Goal: Transaction & Acquisition: Purchase product/service

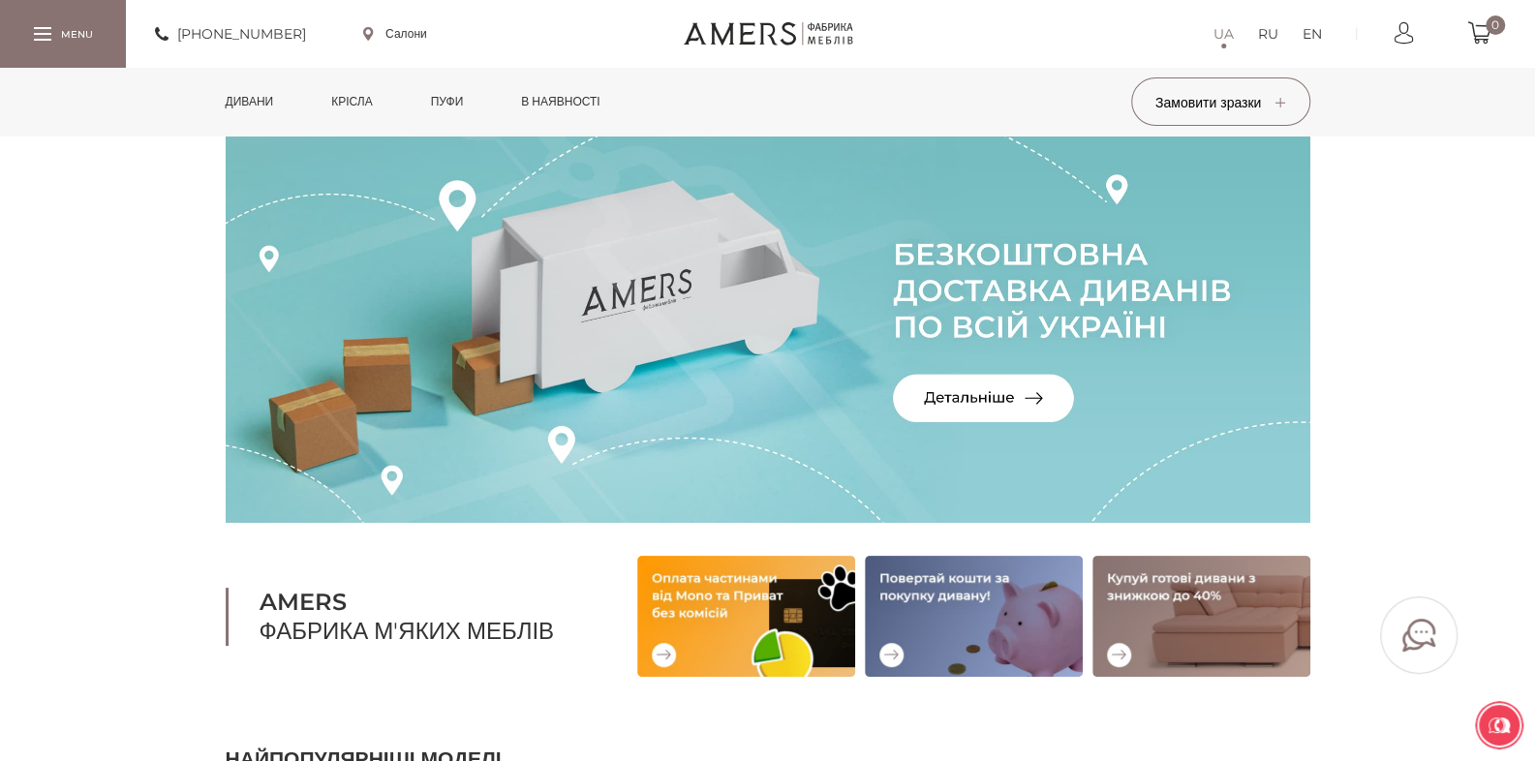
click at [248, 99] on link "Дивани" at bounding box center [249, 102] width 77 height 68
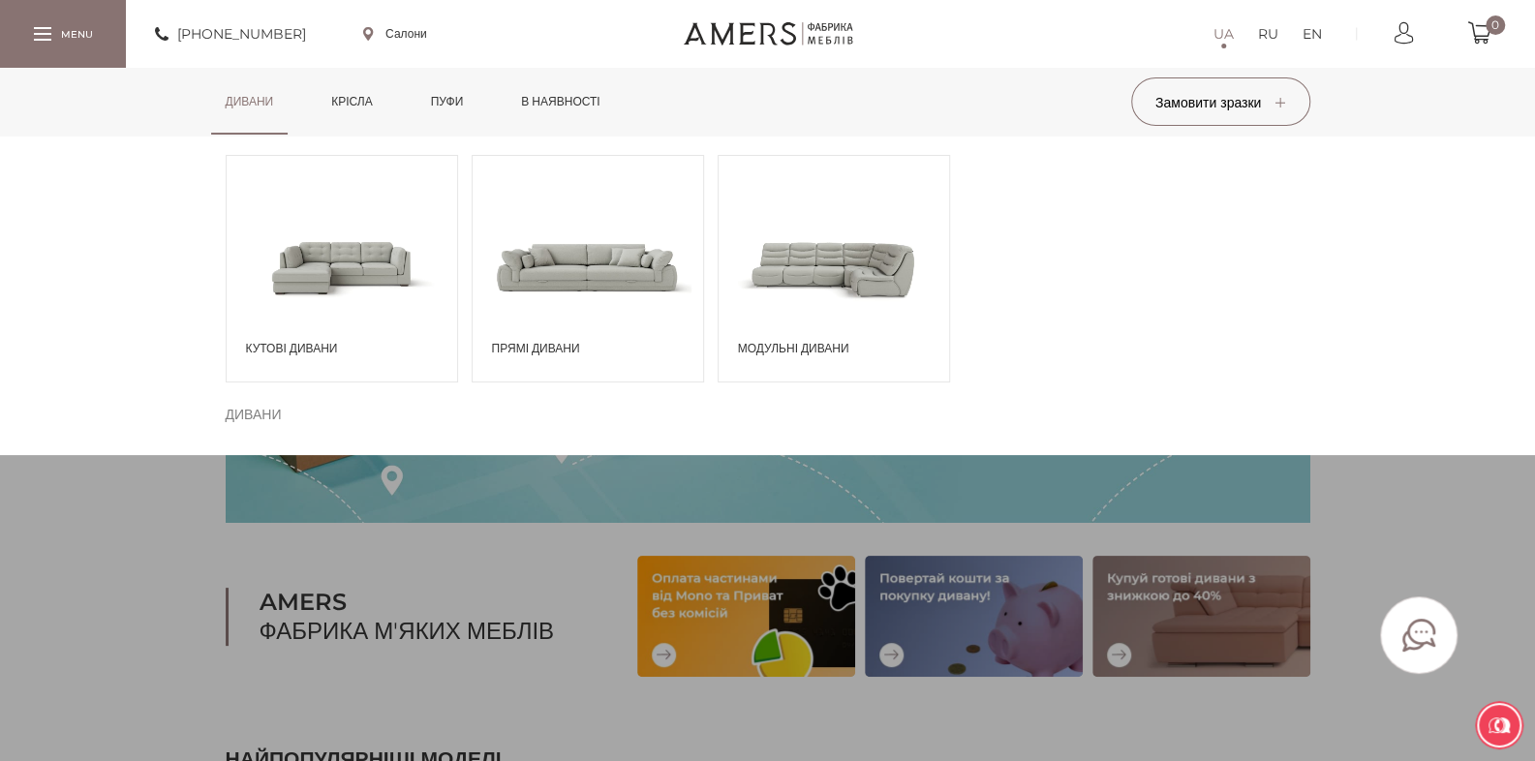
click at [597, 278] on span at bounding box center [588, 266] width 230 height 135
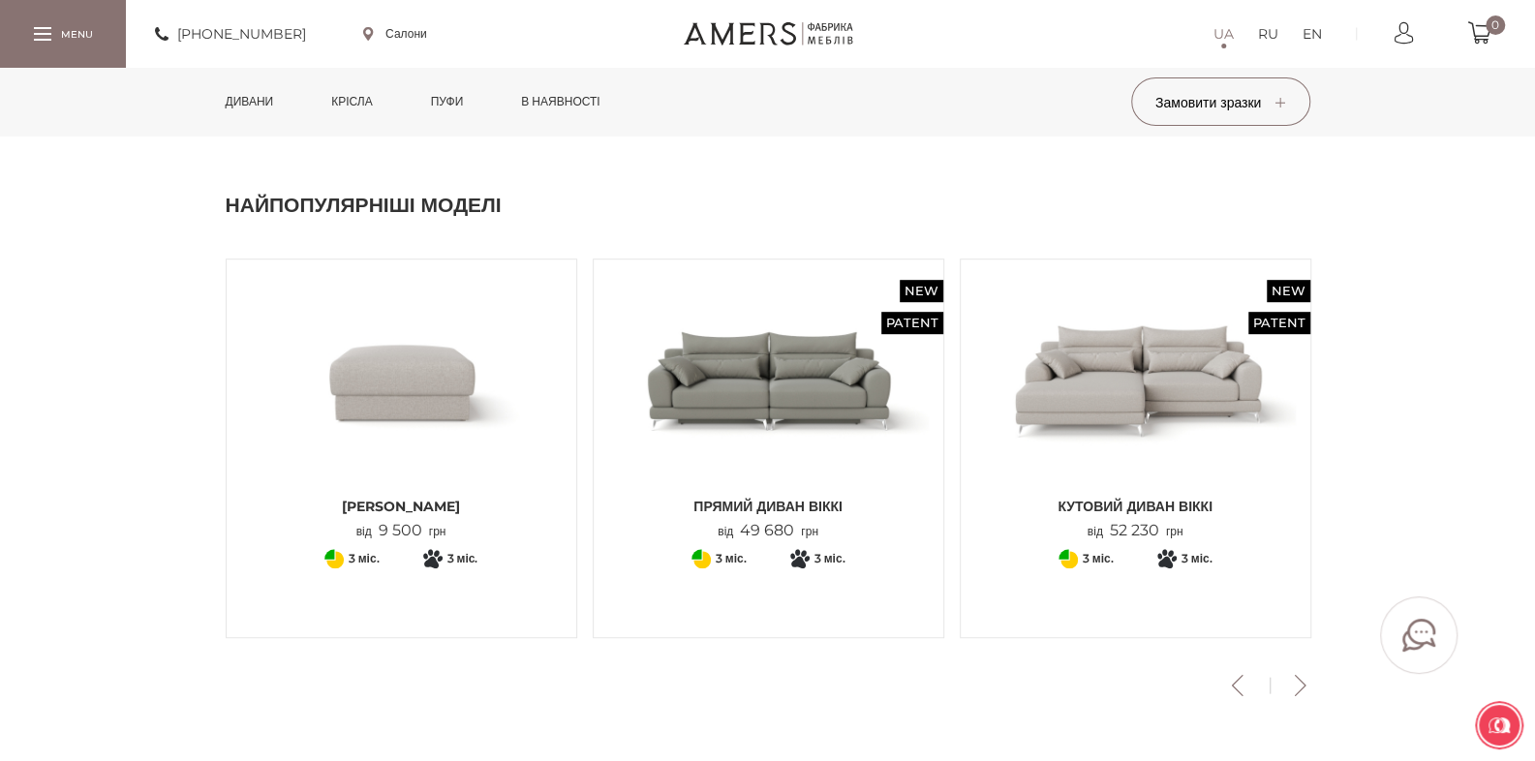
scroll to position [581, 0]
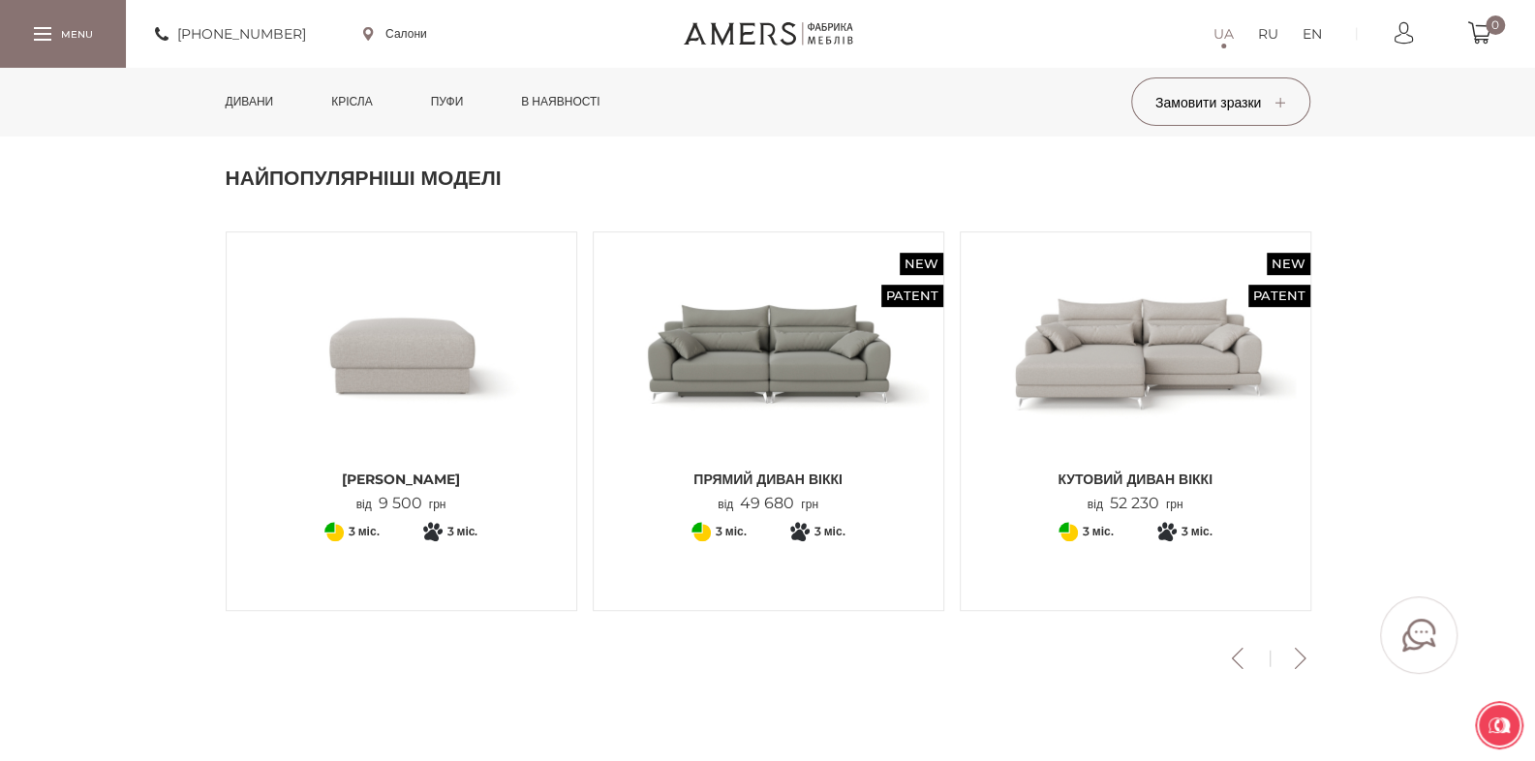
click at [1118, 394] on img at bounding box center [1135, 353] width 321 height 213
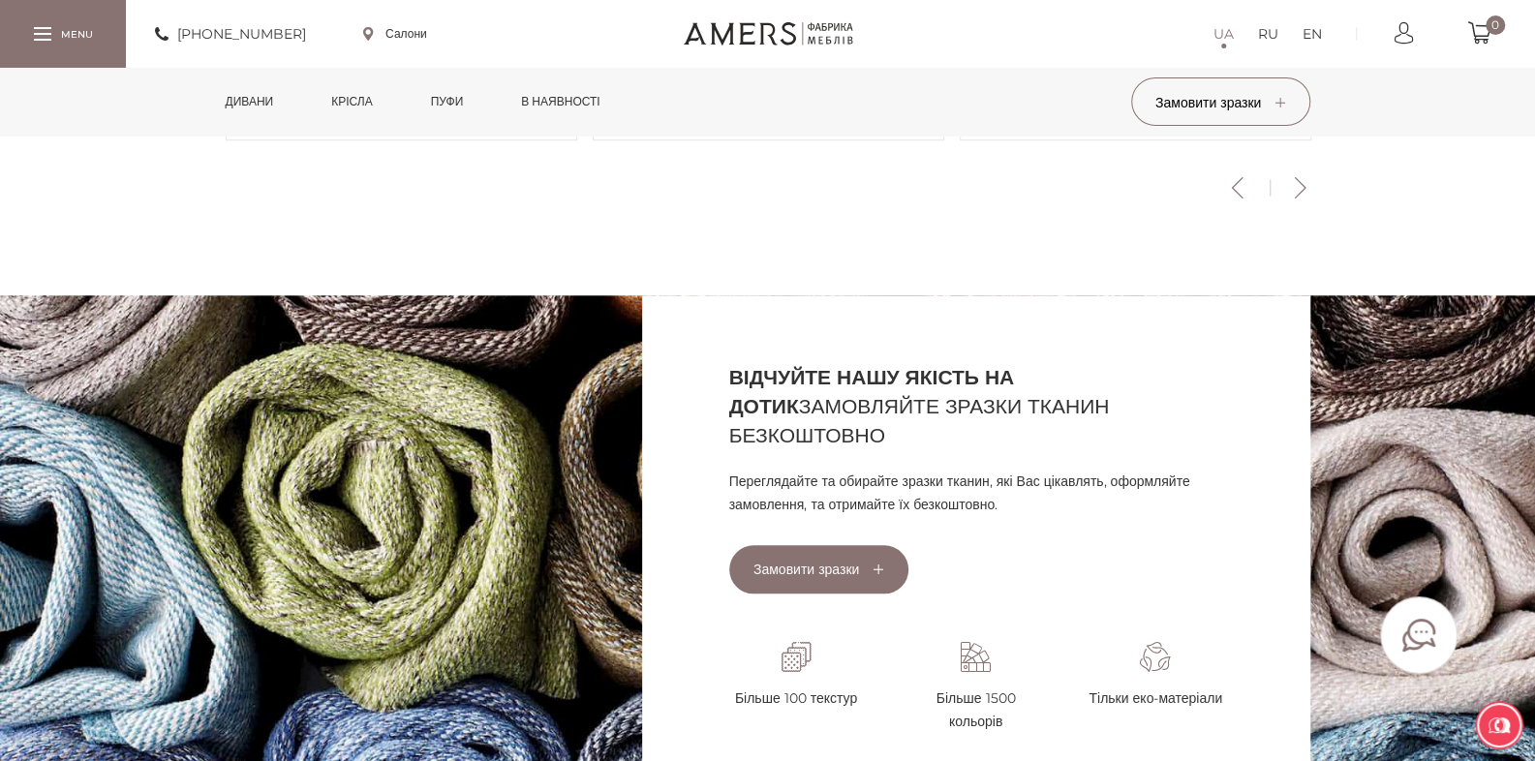
scroll to position [1162, 0]
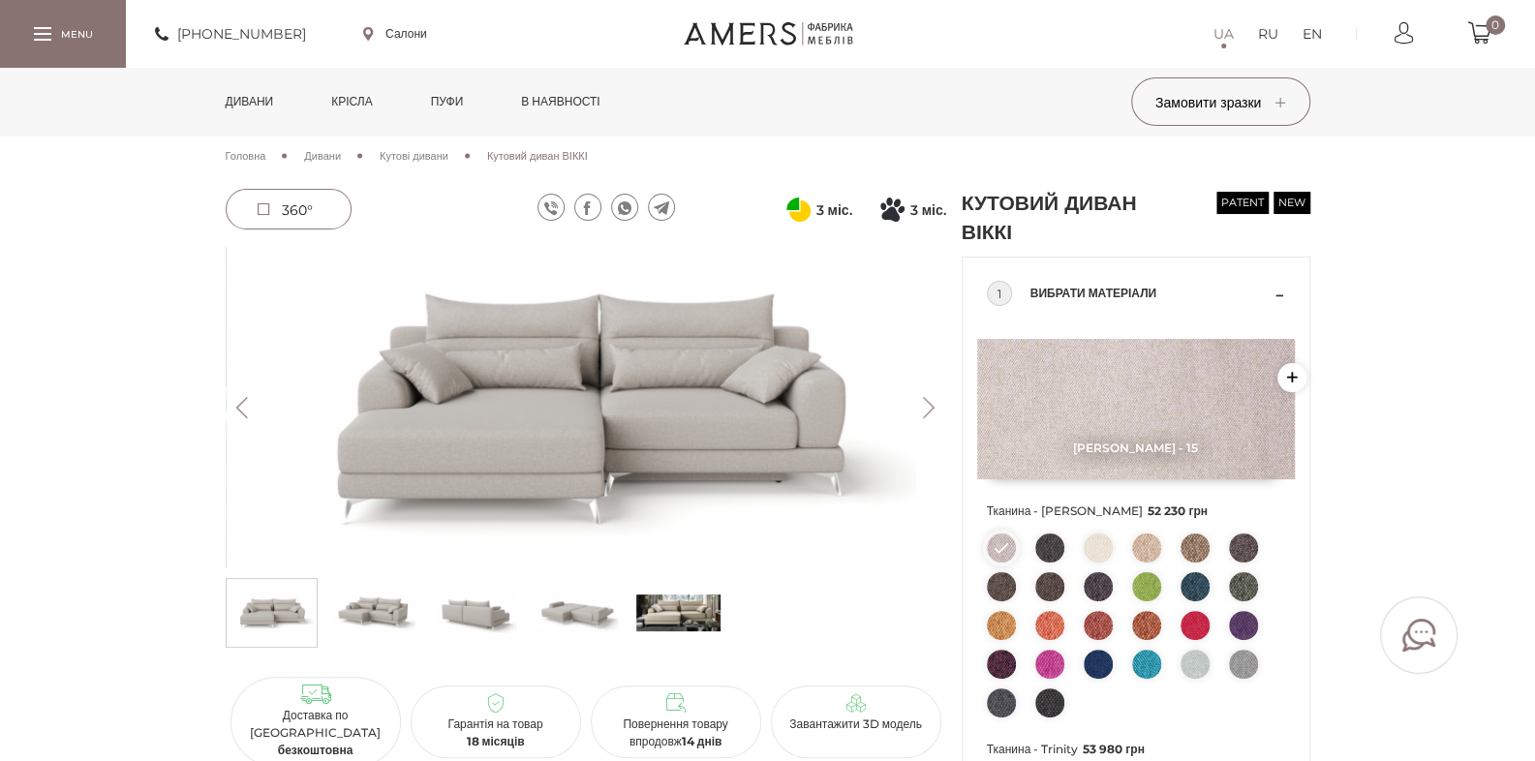
click at [370, 619] on img at bounding box center [373, 613] width 84 height 58
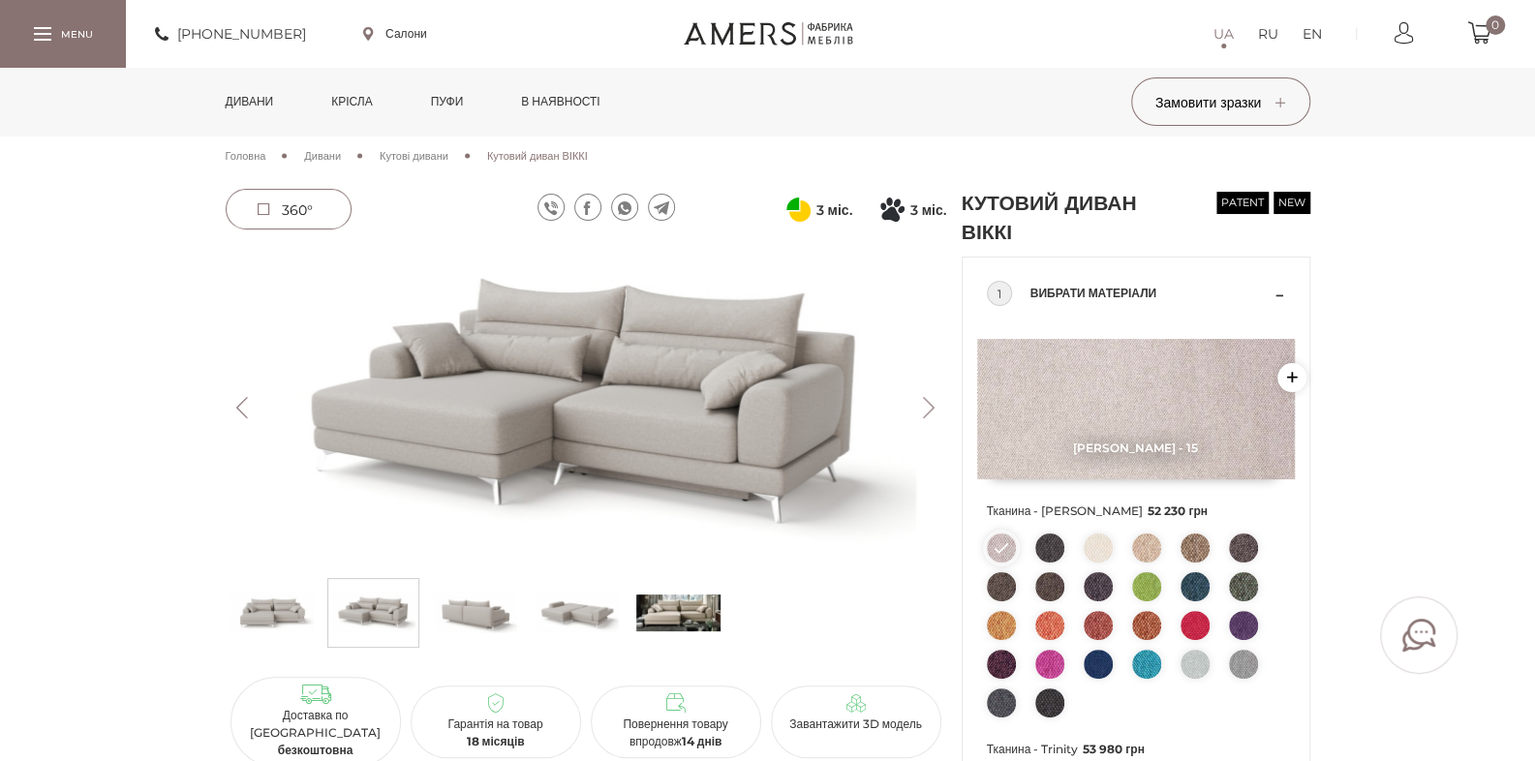
click at [488, 615] on img at bounding box center [475, 613] width 84 height 58
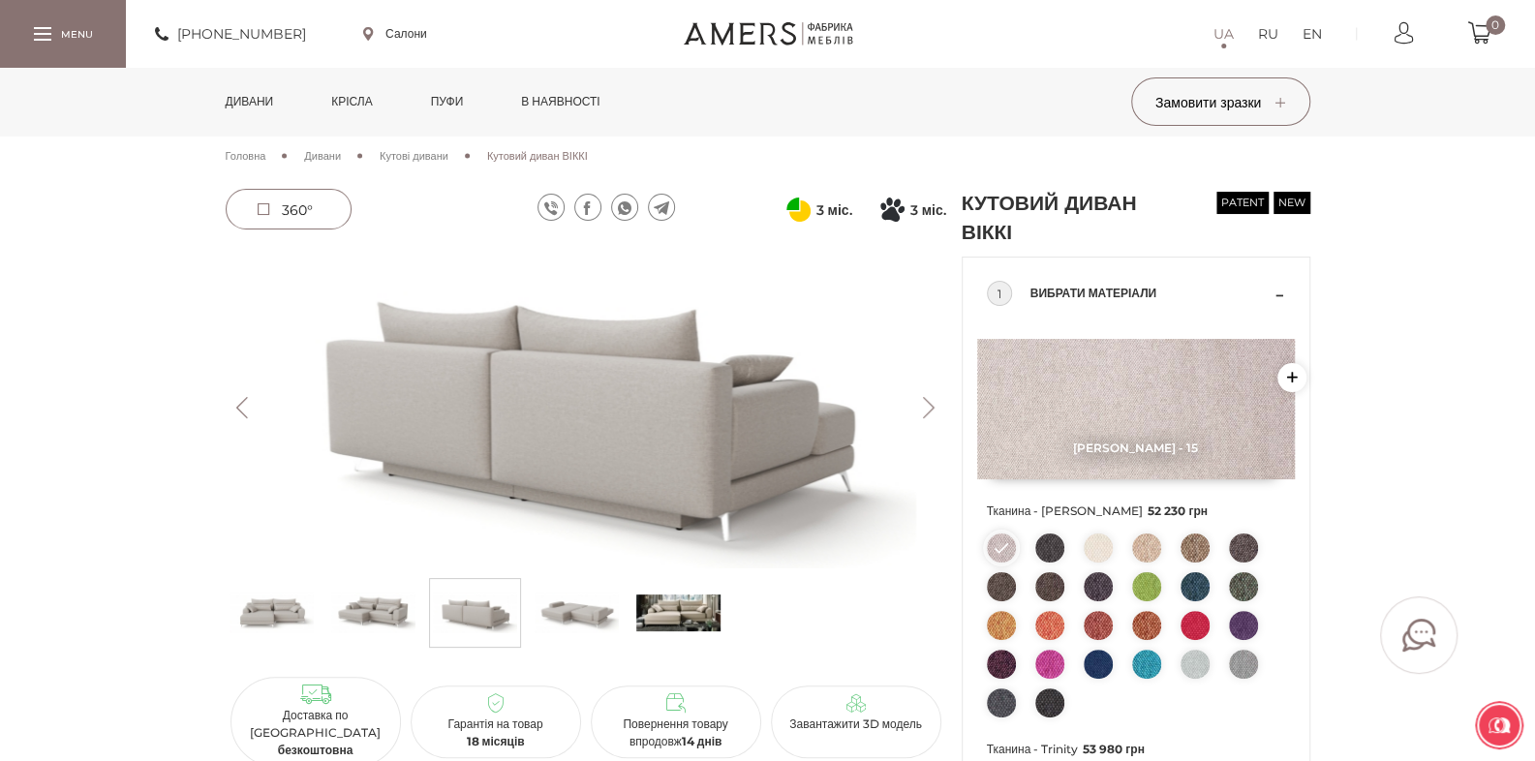
click at [579, 609] on img at bounding box center [577, 613] width 84 height 58
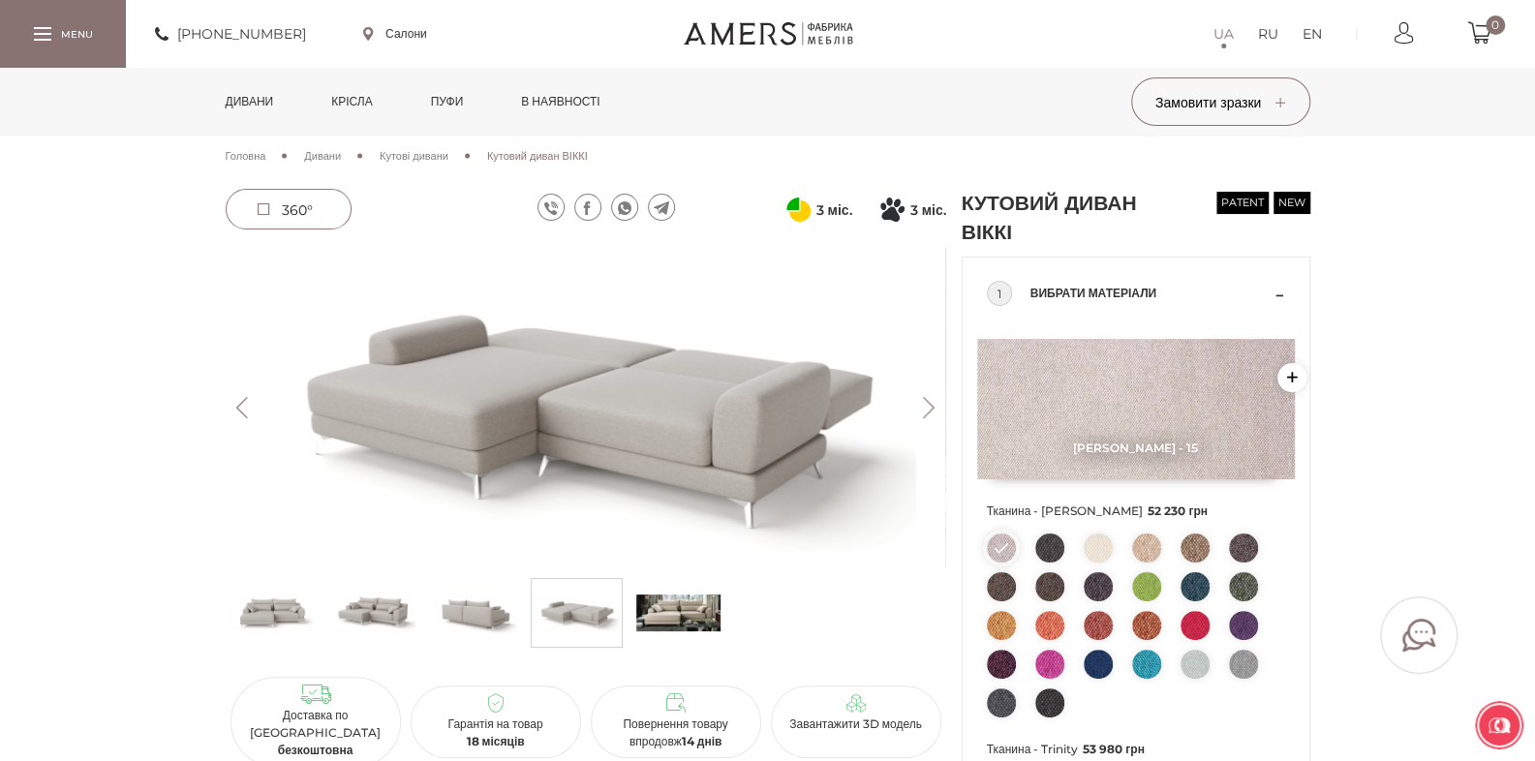
click at [664, 607] on img at bounding box center [678, 613] width 84 height 58
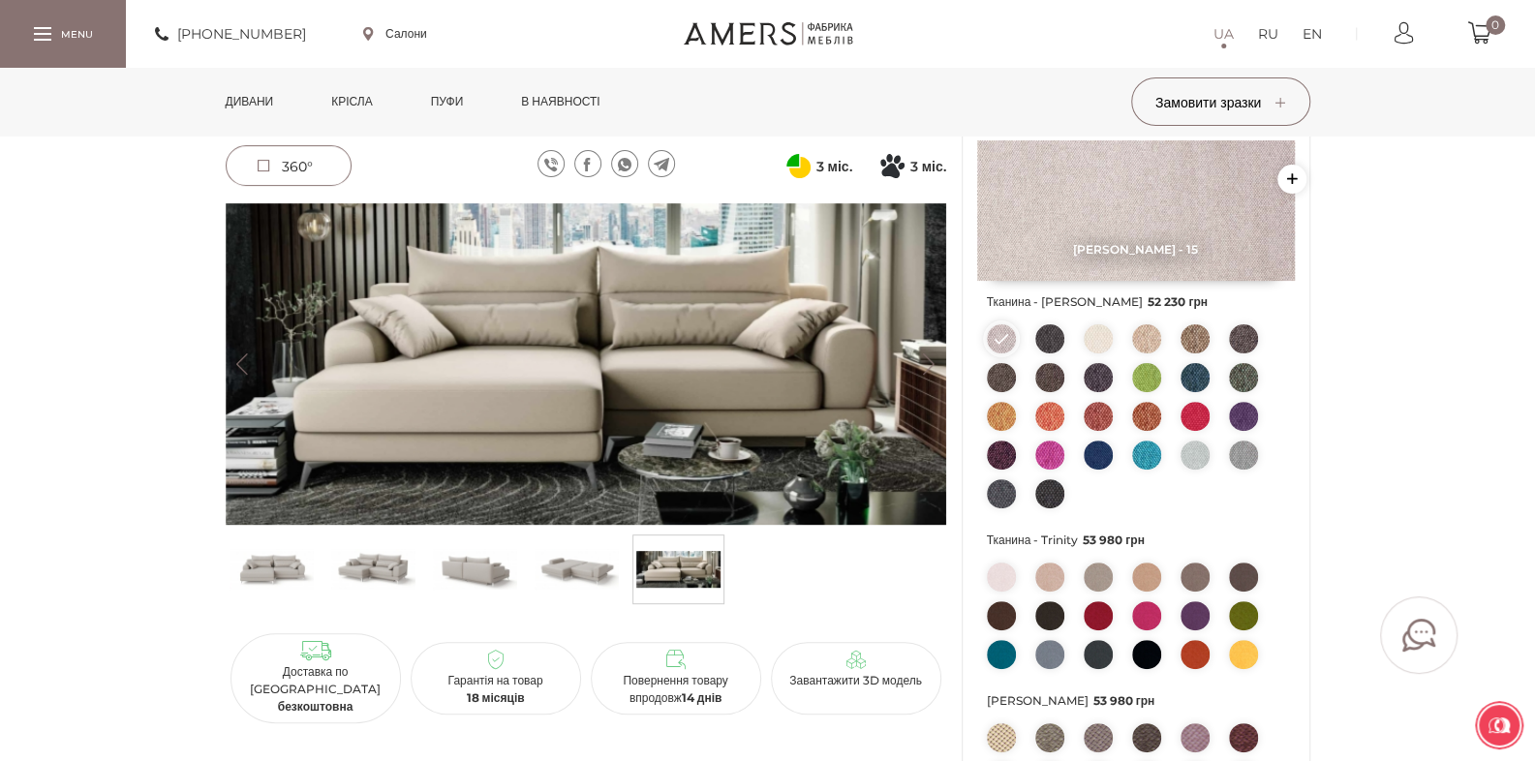
scroll to position [387, 0]
